Goal: Task Accomplishment & Management: Manage account settings

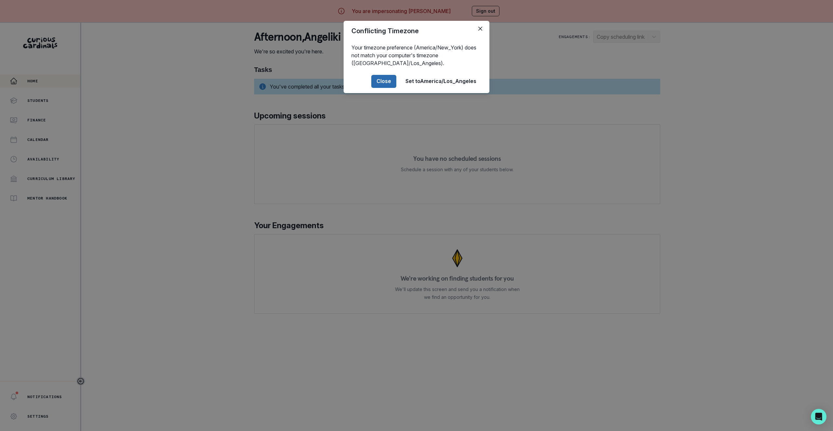
click at [380, 78] on button "Close" at bounding box center [383, 81] width 25 height 13
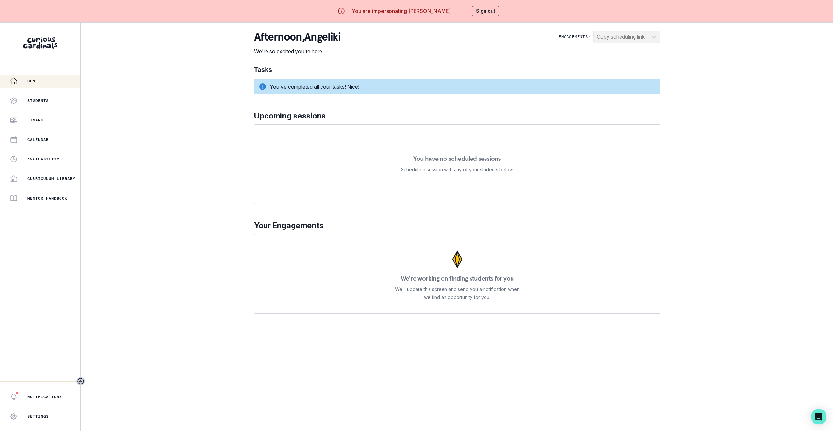
click at [499, 2] on div "You are impersonating [PERSON_NAME] Sign out" at bounding box center [416, 11] width 195 height 22
click at [493, 10] on button "Sign out" at bounding box center [486, 11] width 28 height 10
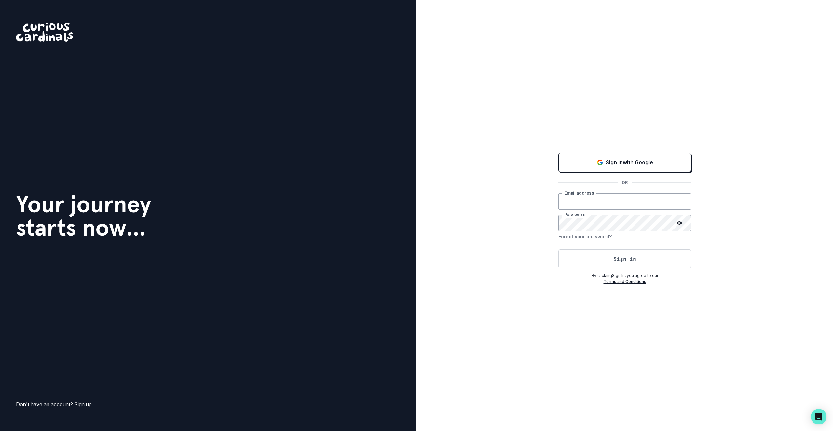
type input "[PERSON_NAME][EMAIL_ADDRESS][DOMAIN_NAME]"
click at [567, 253] on button "Sign in" at bounding box center [624, 258] width 133 height 19
